Goal: Task Accomplishment & Management: Complete application form

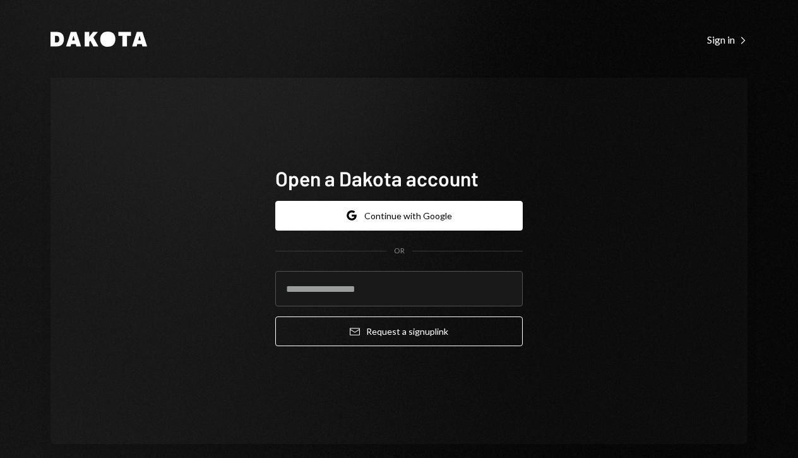
click at [496, 107] on div "Open a Dakota account Google Continue with Google OR Email Request a sign up li…" at bounding box center [399, 261] width 697 height 366
click at [415, 290] on input "email" at bounding box center [399, 288] width 248 height 35
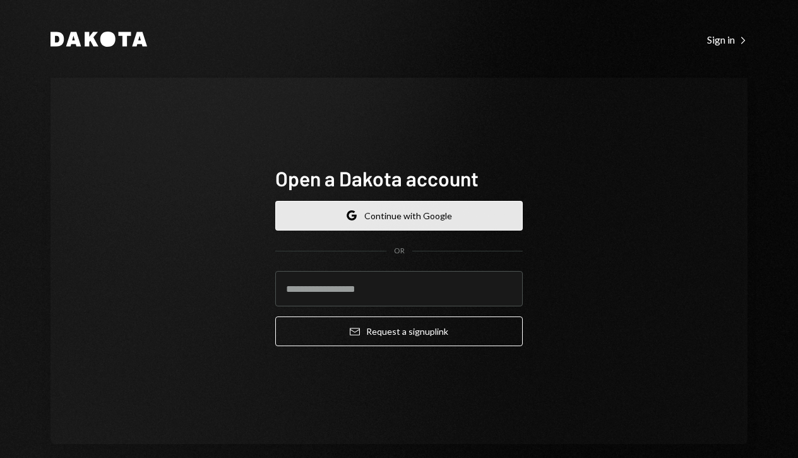
click at [454, 214] on button "Google Continue with Google" at bounding box center [399, 216] width 248 height 30
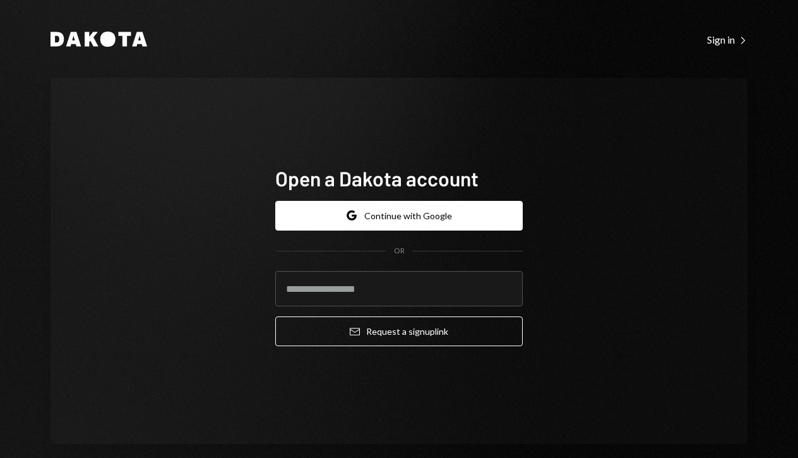
click at [474, 131] on div "Open a Dakota account Google Continue with Google OR Email Request a sign up li…" at bounding box center [399, 261] width 278 height 292
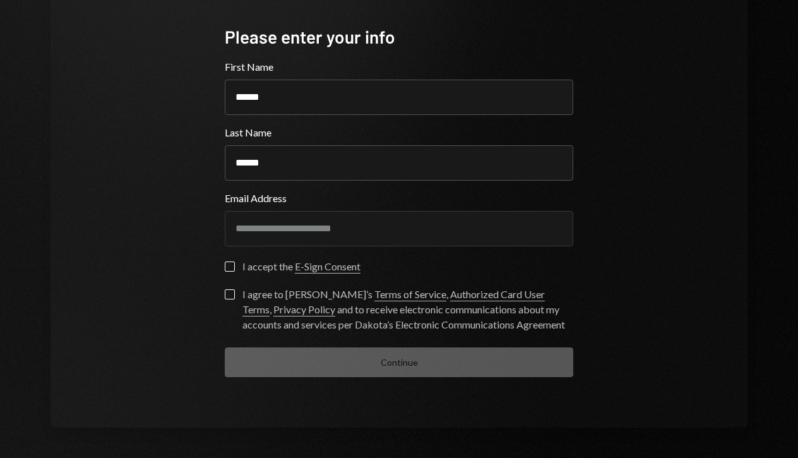
scroll to position [101, 0]
click at [228, 265] on button "I accept the E-Sign Consent" at bounding box center [230, 267] width 10 height 10
click at [220, 292] on div "**********" at bounding box center [399, 201] width 379 height 453
click at [226, 297] on button "I agree to Dakota’s Terms of Service , Authorized Card User Terms , Privacy Pol…" at bounding box center [230, 295] width 10 height 10
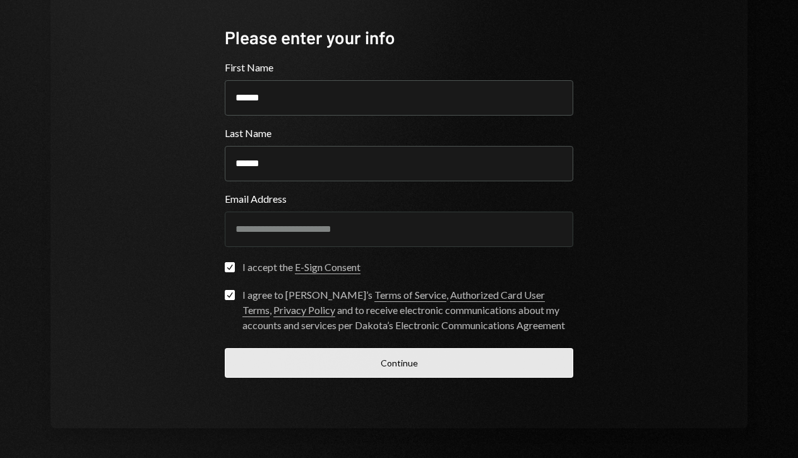
click at [373, 361] on button "Continue" at bounding box center [399, 363] width 349 height 30
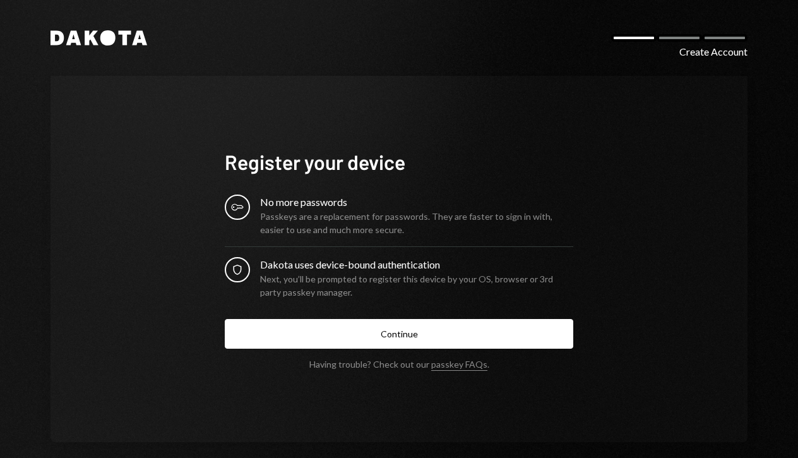
scroll to position [0, 0]
click at [304, 203] on div "No more passwords" at bounding box center [416, 201] width 313 height 15
click at [318, 270] on div "Dakota uses device-bound authentication" at bounding box center [416, 264] width 313 height 15
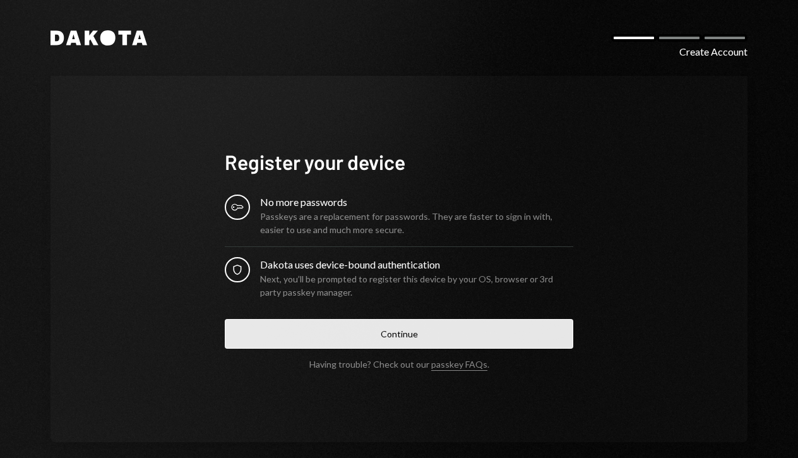
click at [411, 331] on button "Continue" at bounding box center [399, 334] width 349 height 30
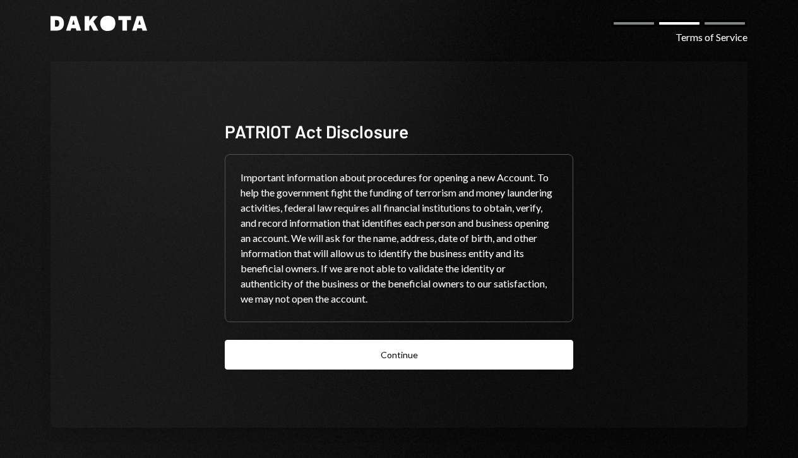
scroll to position [15, 0]
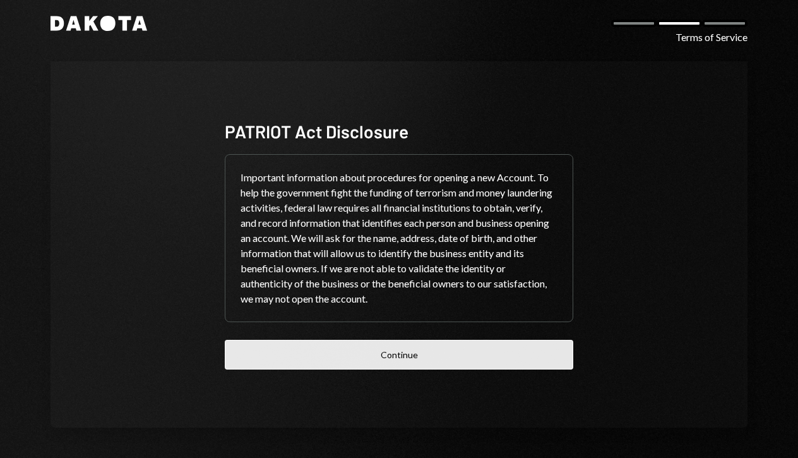
click at [406, 353] on button "Continue" at bounding box center [399, 355] width 349 height 30
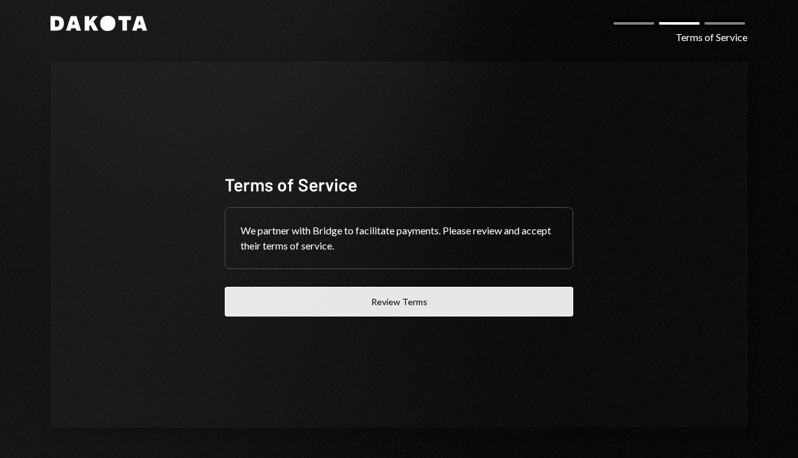
click at [409, 304] on button "Review Terms" at bounding box center [399, 302] width 349 height 30
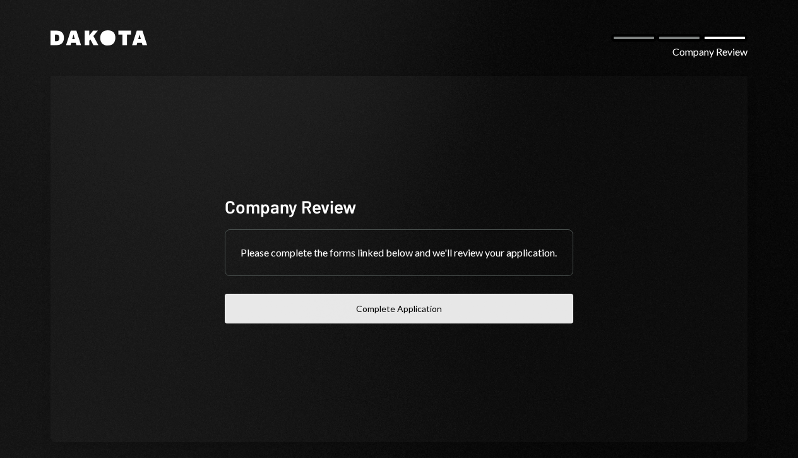
click at [420, 314] on button "Complete Application" at bounding box center [399, 309] width 349 height 30
click at [451, 323] on button "Complete Application" at bounding box center [399, 309] width 349 height 30
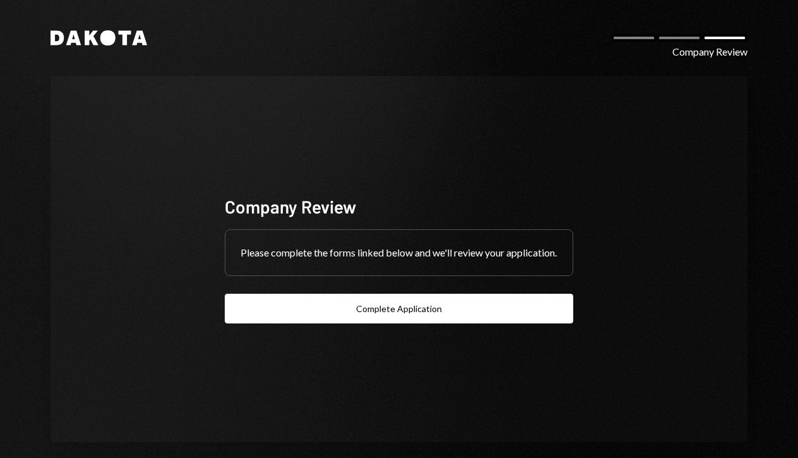
click at [694, 84] on div "Company Review Please complete the forms linked below and we'll review your app…" at bounding box center [399, 259] width 697 height 366
